Goal: Task Accomplishment & Management: Manage account settings

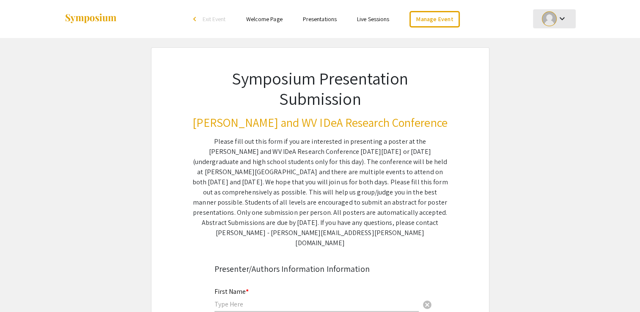
click at [556, 18] on mat-icon "keyboard_arrow_down" at bounding box center [561, 19] width 10 height 10
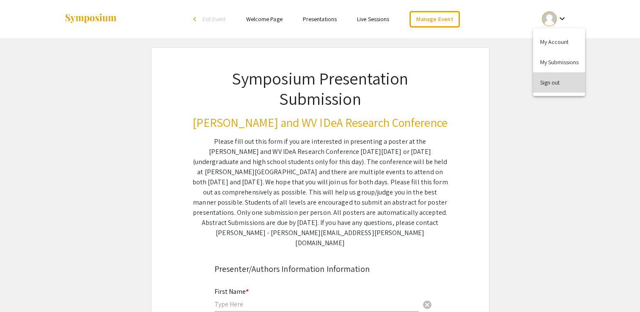
click at [544, 90] on button "Sign out" at bounding box center [559, 82] width 52 height 20
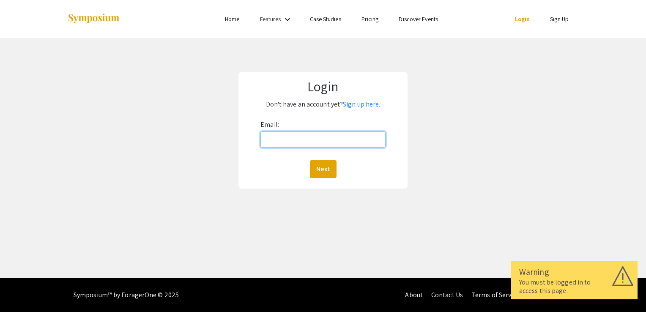
click at [298, 139] on input "Email:" at bounding box center [322, 139] width 125 height 16
type input "mallory.weaver@hsc.wvu.edu"
click at [325, 168] on button "Next" at bounding box center [323, 169] width 27 height 18
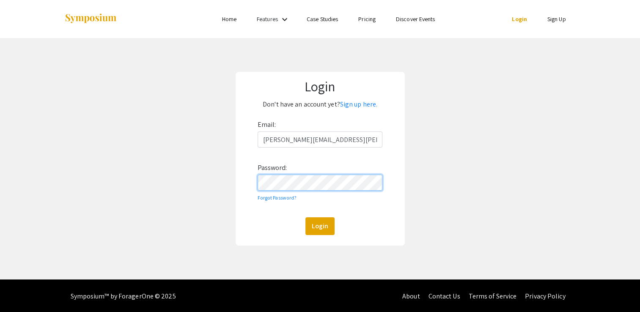
click at [305, 217] on button "Login" at bounding box center [319, 226] width 29 height 18
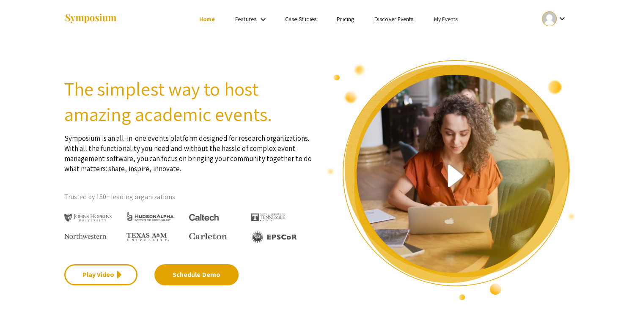
click at [444, 21] on link "My Events" at bounding box center [445, 19] width 24 height 8
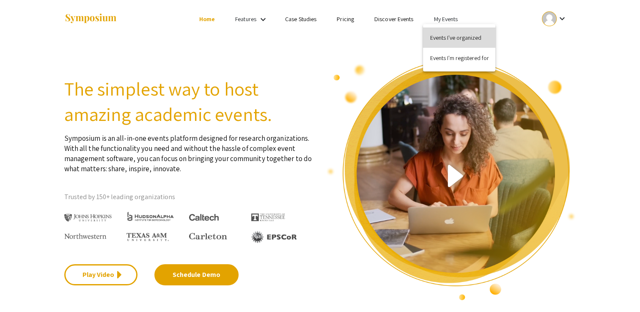
click at [445, 34] on button "Events I've organized" at bounding box center [459, 37] width 72 height 20
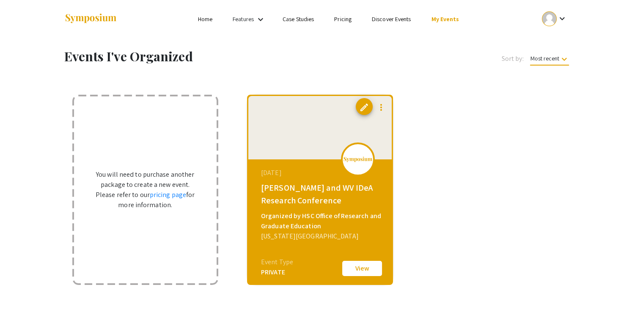
click at [363, 166] on div at bounding box center [358, 159] width 34 height 34
click at [364, 109] on span "edit" at bounding box center [364, 107] width 10 height 10
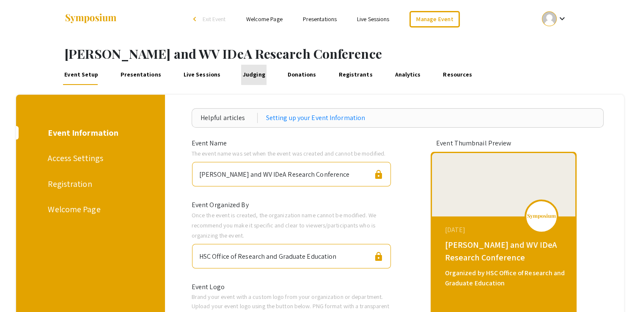
click at [248, 73] on link "Judging" at bounding box center [253, 75] width 25 height 20
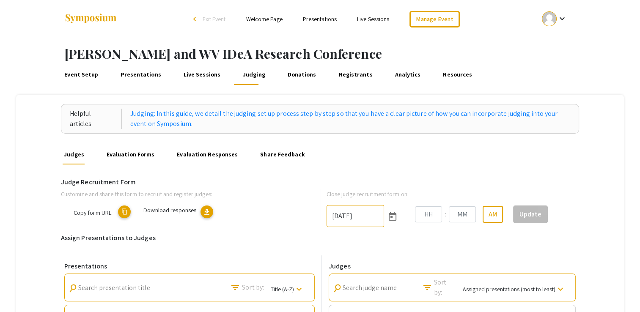
type input "10/17/2025"
type input "11"
type input "59"
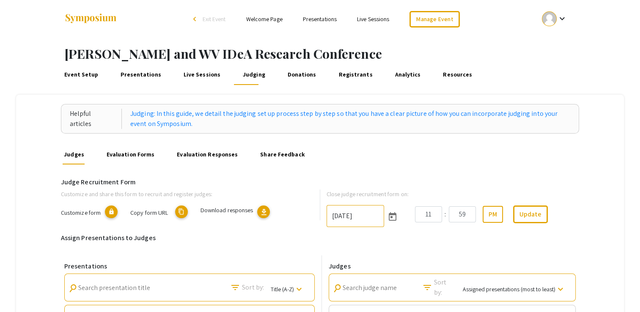
click at [98, 211] on span "Customize form" at bounding box center [81, 212] width 40 height 8
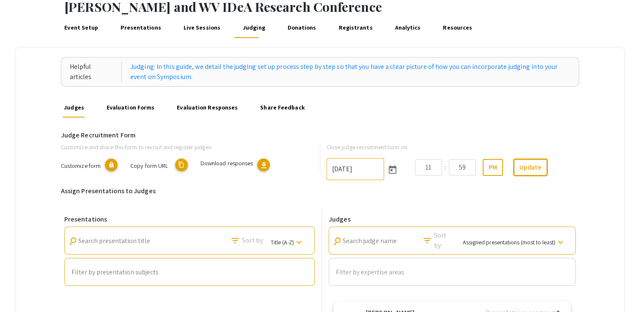
scroll to position [47, 0]
click at [149, 162] on span "Copy form URL" at bounding box center [149, 165] width 38 height 8
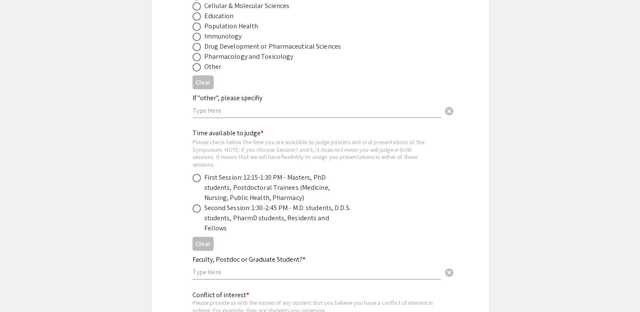
scroll to position [424, 0]
